Goal: Complete application form: Complete application form

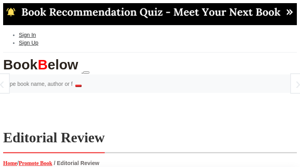
select select
type input "vBNTBQbR"
type input "[EMAIL_ADDRESS][DOMAIN_NAME]"
type input "leTiQWNciFIioP"
type input "pvUZJvpULC"
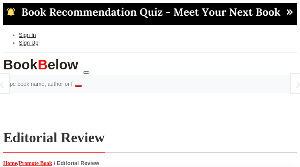
type input "kXdPwiferpoMkvi"
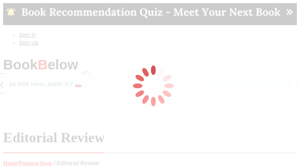
type input "sDwYqPCAzvOnO"
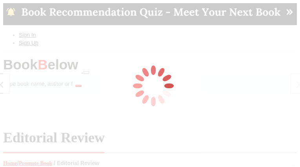
type input "ROqiXAWf"
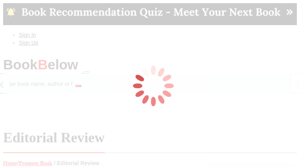
type input "peTOuSAnlHa"
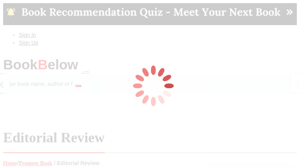
type input "uVozFGGnbW"
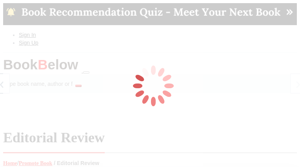
select select "192"
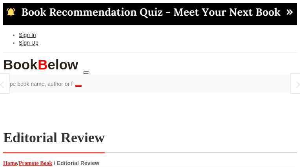
radio input "true"
radio input "false"
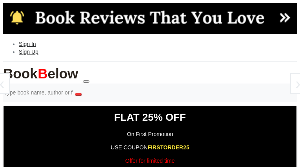
type input "cjSwzmMGtm"
type input "[EMAIL_ADDRESS][DOMAIN_NAME]"
select select "5"
checkbox input "false"
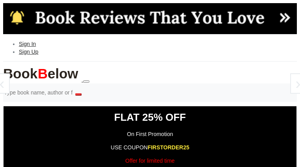
checkbox input "true"
checkbox input "false"
checkbox input "true"
